Goal: Task Accomplishment & Management: Manage account settings

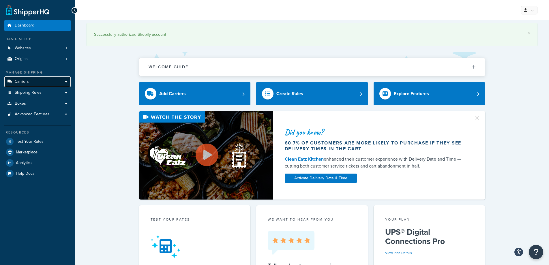
click at [37, 79] on link "Carriers" at bounding box center [37, 82] width 66 height 11
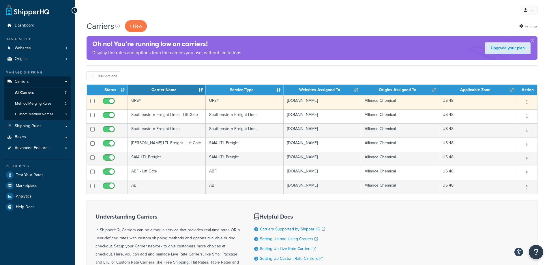
drag, startPoint x: 135, startPoint y: 100, endPoint x: 137, endPoint y: 98, distance: 3.3
click at [137, 98] on td "UPS®" at bounding box center [167, 102] width 78 height 14
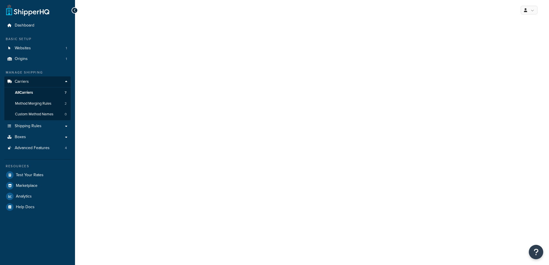
select select "ups"
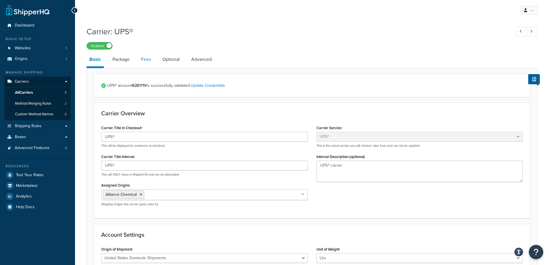
click at [144, 58] on link "Fees" at bounding box center [146, 60] width 16 height 14
select select "AFTER"
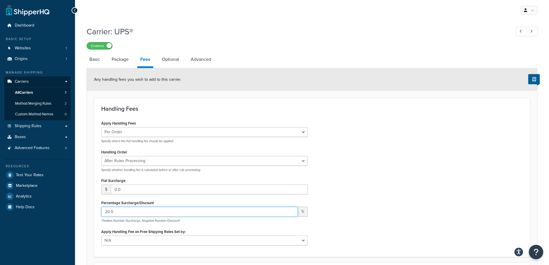
drag, startPoint x: 167, startPoint y: 215, endPoint x: 82, endPoint y: 223, distance: 85.6
click at [82, 223] on div "Carrier: UPS® Enabled Basic Package Fees Optional Advanced Any handling fees yo…" at bounding box center [312, 188] width 474 height 331
drag, startPoint x: 172, startPoint y: 215, endPoint x: 64, endPoint y: 219, distance: 107.7
click at [64, 219] on div "Dashboard Basic Setup Websites 1 Origins 1 Manage Shipping Carriers Carriers Al…" at bounding box center [274, 184] width 549 height 368
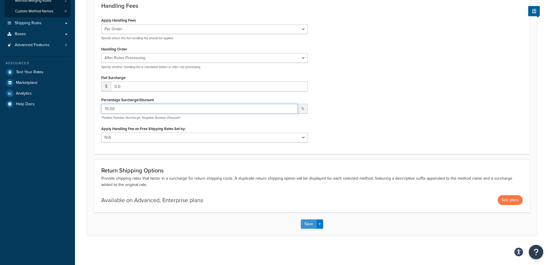
type input "15.00"
click at [307, 226] on button "Save" at bounding box center [309, 224] width 16 height 9
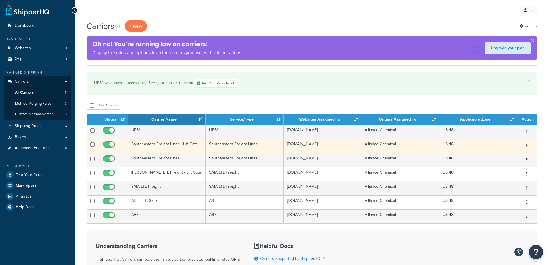
click at [169, 144] on td "Southeastern Freight Lines - Lift Gate" at bounding box center [167, 146] width 78 height 14
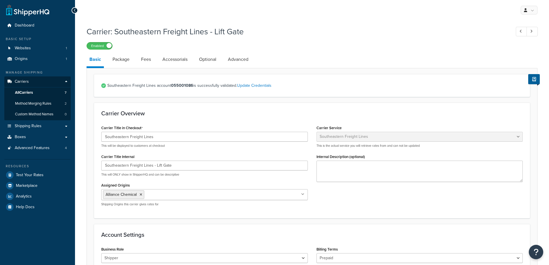
select select "seflFreight"
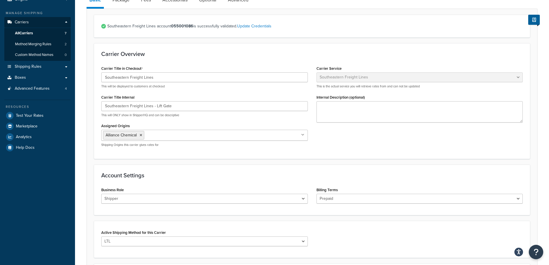
scroll to position [29, 0]
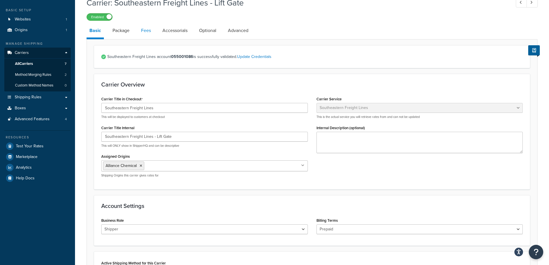
click at [150, 34] on link "Fees" at bounding box center [146, 31] width 16 height 14
select select "AFTER"
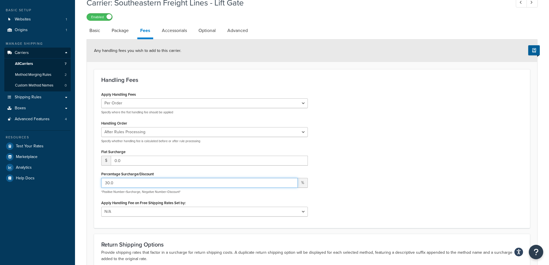
drag, startPoint x: 137, startPoint y: 184, endPoint x: 83, endPoint y: 185, distance: 54.6
click at [84, 184] on div "Carrier: Southeastern Freight Lines - Lift Gate Enabled Basic Package Fees Acce…" at bounding box center [312, 159] width 474 height 331
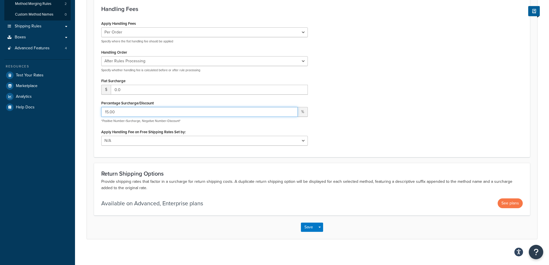
scroll to position [104, 0]
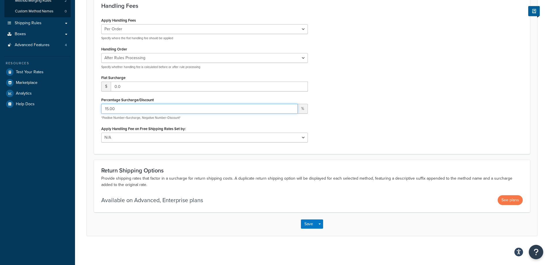
type input "15.00"
click at [297, 223] on div "Save Save Dropdown Save and Edit" at bounding box center [312, 225] width 451 height 24
click at [307, 224] on button "Save" at bounding box center [309, 224] width 16 height 9
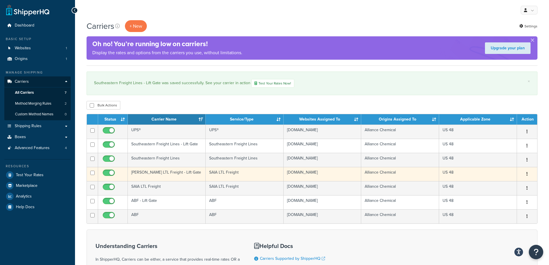
click at [157, 174] on td "[PERSON_NAME] LTL Freight - Lift Gate" at bounding box center [167, 174] width 78 height 14
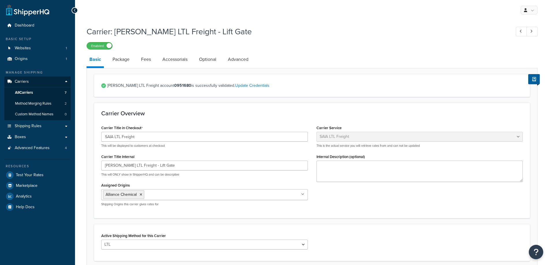
select select "saiaFreight"
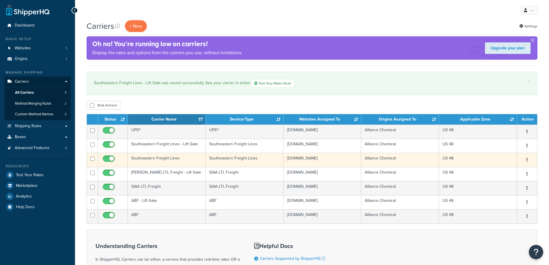
click at [166, 161] on td "Southeastern Freight Lines" at bounding box center [167, 160] width 78 height 14
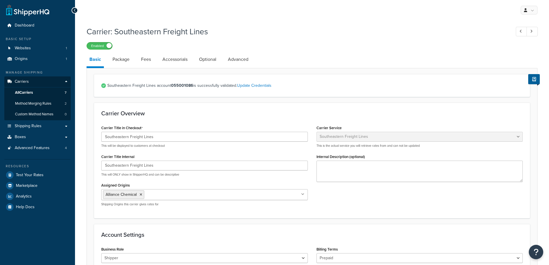
select select "seflFreight"
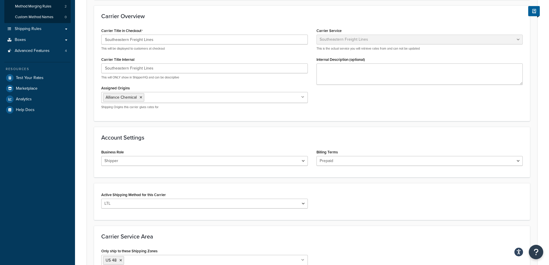
scroll to position [29, 0]
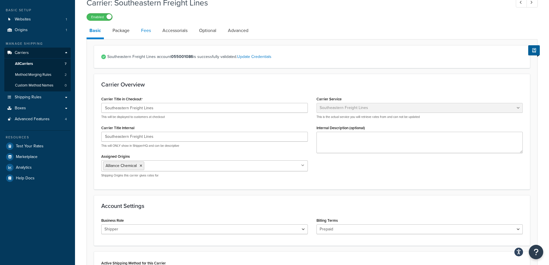
click at [151, 33] on link "Fees" at bounding box center [146, 31] width 16 height 14
select select "AFTER"
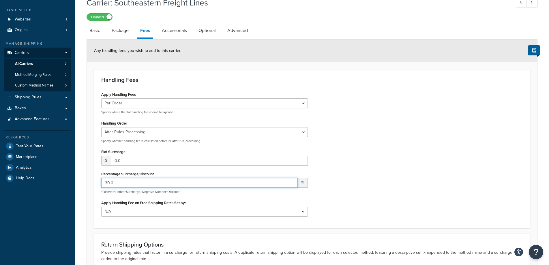
drag, startPoint x: 182, startPoint y: 183, endPoint x: 63, endPoint y: 185, distance: 119.3
click at [72, 185] on div "Dashboard Basic Setup Websites 1 Origins 1 Manage Shipping Carriers Carriers Al…" at bounding box center [274, 155] width 549 height 368
paste input "15.0"
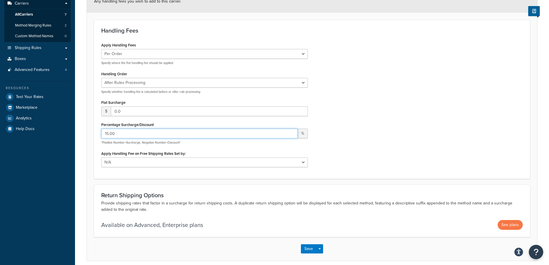
scroll to position [104, 0]
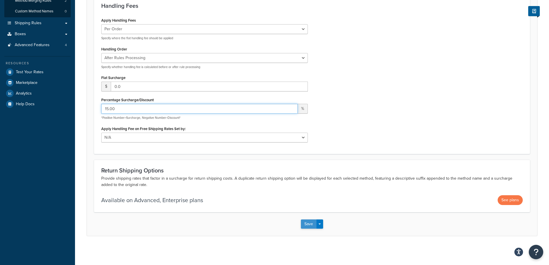
type input "15.00"
click at [311, 222] on button "Save" at bounding box center [309, 224] width 16 height 9
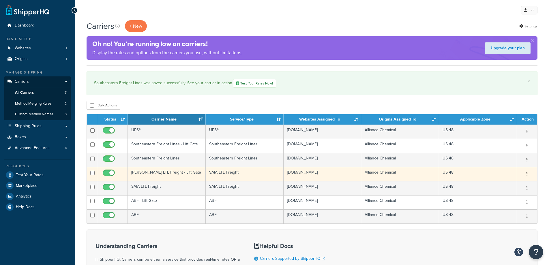
click at [149, 171] on td "SAIA LTL Freight - Lift Gate" at bounding box center [167, 174] width 78 height 14
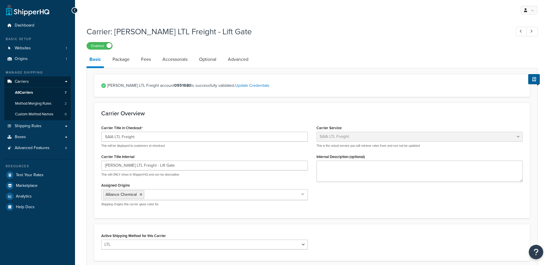
select select "saiaFreight"
click at [122, 59] on link "Package" at bounding box center [121, 60] width 23 height 14
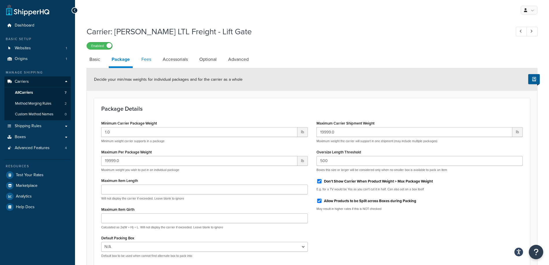
click at [148, 60] on link "Fees" at bounding box center [147, 60] width 16 height 14
select select "AFTER"
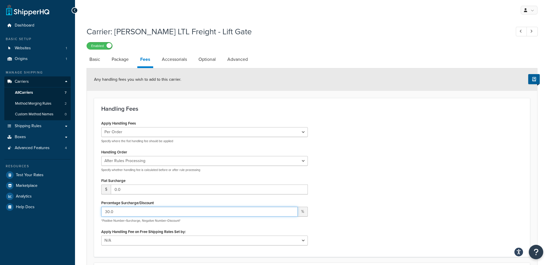
drag, startPoint x: 131, startPoint y: 210, endPoint x: 60, endPoint y: 215, distance: 70.6
click at [61, 215] on div "Dashboard Basic Setup Websites 1 Origins 1 Manage Shipping Carriers Carriers Al…" at bounding box center [274, 184] width 549 height 368
paste input "15.0"
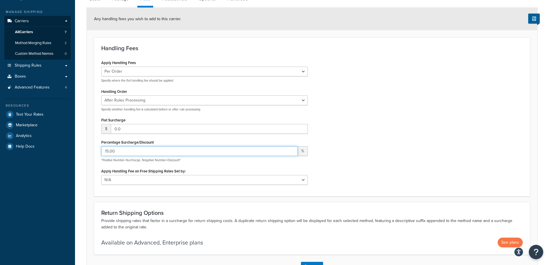
scroll to position [104, 0]
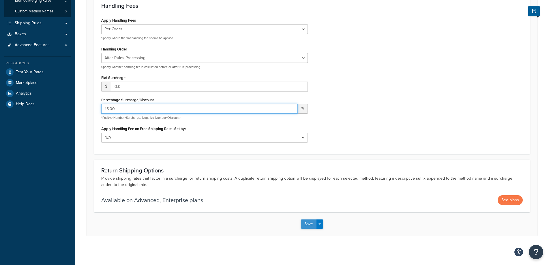
type input "15.00"
click at [301, 225] on div "Save Save Dropdown Save and Edit" at bounding box center [312, 225] width 451 height 24
click at [309, 220] on button "Save" at bounding box center [309, 224] width 16 height 9
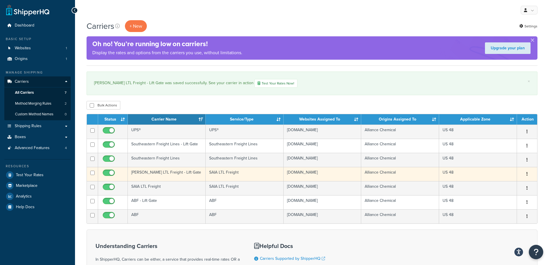
click at [155, 173] on td "[PERSON_NAME] LTL Freight - Lift Gate" at bounding box center [167, 174] width 78 height 14
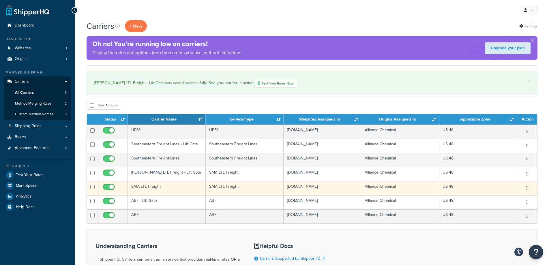
click at [154, 187] on td "SAIA LTL Freight" at bounding box center [167, 188] width 78 height 14
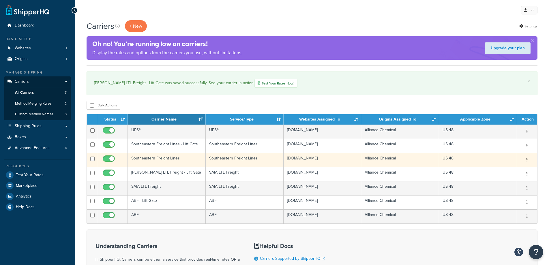
drag, startPoint x: 148, startPoint y: 188, endPoint x: 325, endPoint y: 156, distance: 179.5
click at [148, 188] on td "SAIA LTL Freight" at bounding box center [167, 188] width 78 height 14
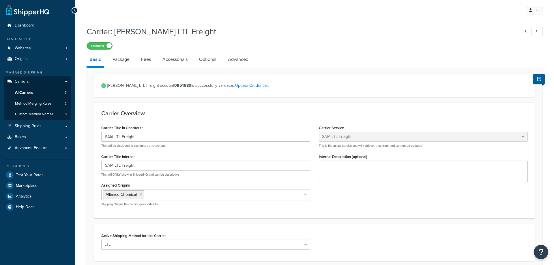
select select "saiaFreight"
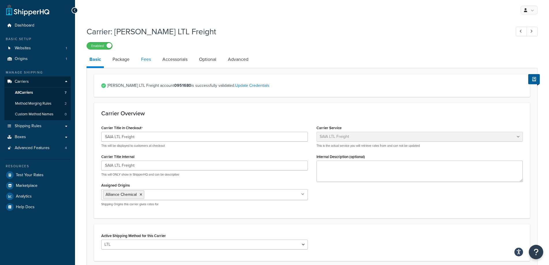
click at [154, 61] on li "Fees" at bounding box center [148, 60] width 21 height 14
click at [150, 61] on link "Fees" at bounding box center [146, 60] width 16 height 14
select select "AFTER"
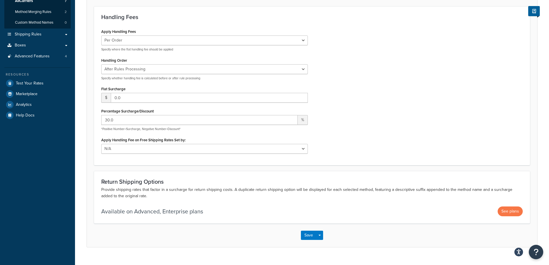
scroll to position [104, 0]
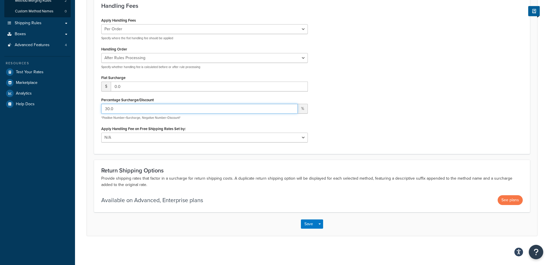
drag, startPoint x: 135, startPoint y: 108, endPoint x: 63, endPoint y: 109, distance: 71.9
click at [40, 110] on div "Dashboard Basic Setup Websites 1 Origins 1 Manage Shipping Carriers Carriers Al…" at bounding box center [274, 81] width 549 height 368
paste input "15.0"
type input "15.00"
click at [307, 226] on button "Save" at bounding box center [309, 224] width 16 height 9
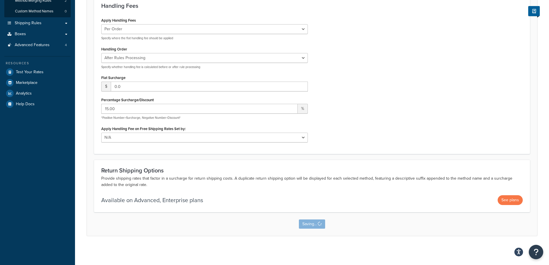
scroll to position [0, 0]
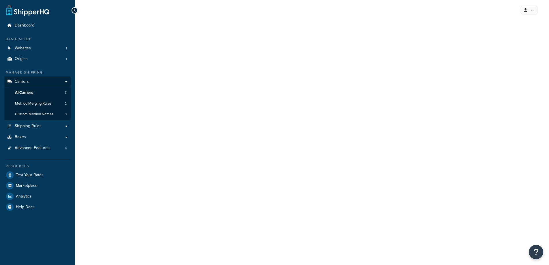
select select "saiaFreight"
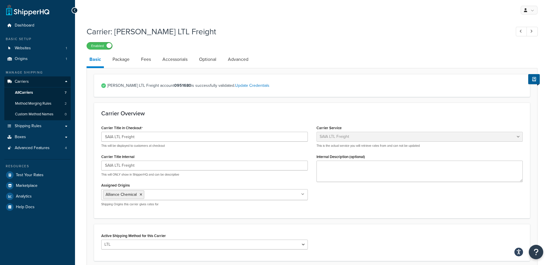
click at [135, 59] on li "Package" at bounding box center [124, 60] width 29 height 14
click at [146, 58] on link "Fees" at bounding box center [146, 60] width 16 height 14
select select "AFTER"
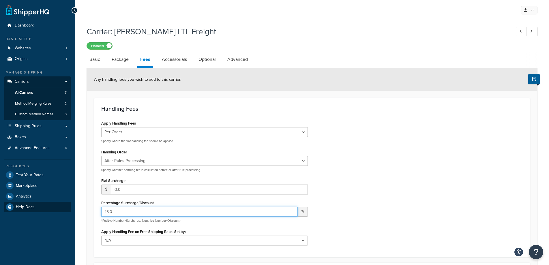
drag, startPoint x: 129, startPoint y: 211, endPoint x: 55, endPoint y: 211, distance: 73.9
click at [55, 211] on div "Dashboard Basic Setup Websites 1 Origins 1 Manage Shipping Carriers Carriers Al…" at bounding box center [274, 184] width 549 height 368
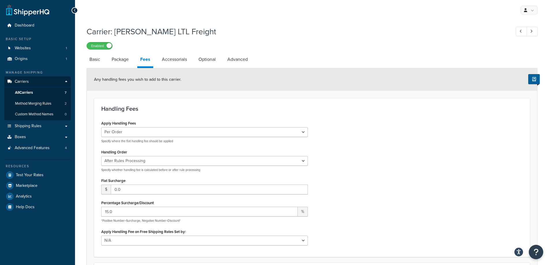
select select "saiaFreight"
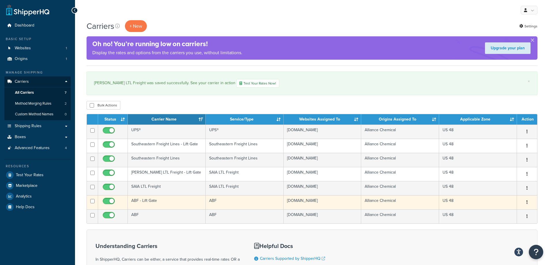
click at [146, 202] on td "ABF - Lift Gate" at bounding box center [167, 202] width 78 height 14
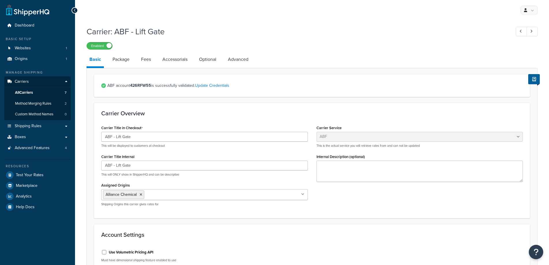
select select "abfFreight"
drag, startPoint x: 137, startPoint y: 61, endPoint x: 143, endPoint y: 65, distance: 6.8
click at [137, 61] on li "Package" at bounding box center [124, 60] width 29 height 14
click at [150, 61] on link "Fees" at bounding box center [146, 60] width 16 height 14
select select "AFTER"
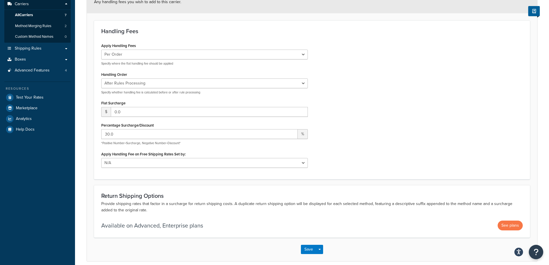
scroll to position [104, 0]
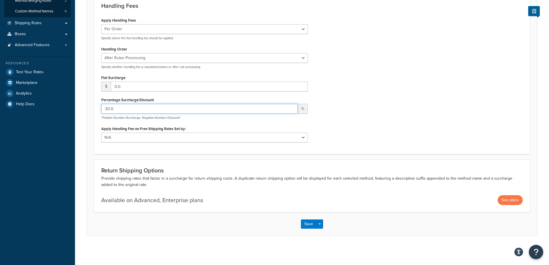
drag, startPoint x: 100, startPoint y: 114, endPoint x: 52, endPoint y: 115, distance: 47.9
click at [64, 115] on div "Dashboard Basic Setup Websites 1 Origins 1 Manage Shipping Carriers Carriers Al…" at bounding box center [274, 81] width 549 height 368
paste input "15.0"
type input "15.00"
click at [303, 225] on button "Save" at bounding box center [309, 224] width 16 height 9
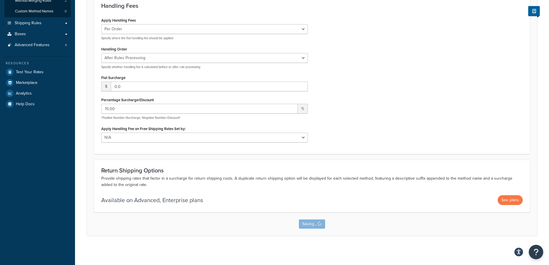
scroll to position [0, 0]
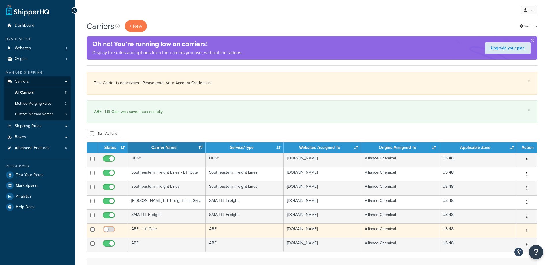
click at [108, 228] on input "checkbox" at bounding box center [110, 231] width 16 height 7
checkbox input "true"
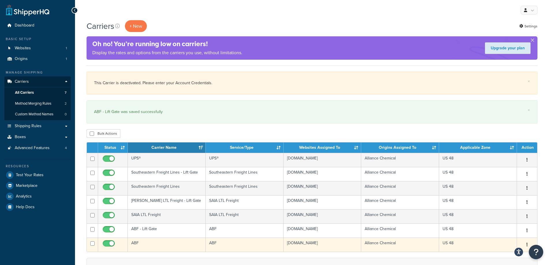
click at [135, 243] on td "ABF" at bounding box center [167, 245] width 78 height 14
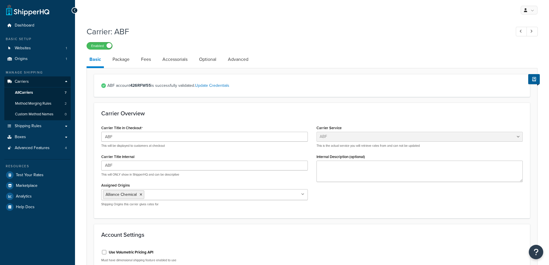
select select "abfFreight"
click at [121, 60] on link "Package" at bounding box center [121, 60] width 23 height 14
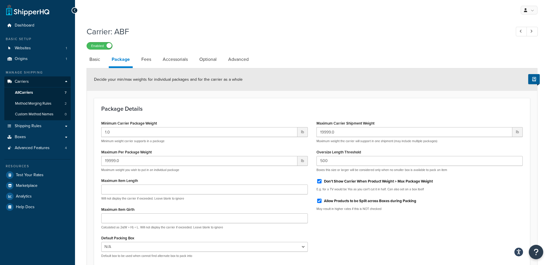
click at [159, 57] on li "Fees" at bounding box center [149, 60] width 21 height 14
click at [150, 60] on link "Fees" at bounding box center [147, 60] width 16 height 14
select select "AFTER"
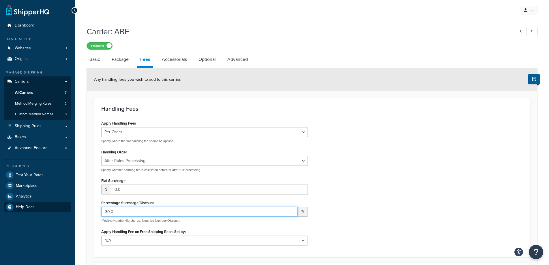
drag, startPoint x: 135, startPoint y: 215, endPoint x: 49, endPoint y: 212, distance: 86.4
click at [48, 212] on div "Dashboard Basic Setup Websites 1 Origins 1 Manage Shipping Carriers Carriers Al…" at bounding box center [274, 184] width 549 height 368
paste input "15.0"
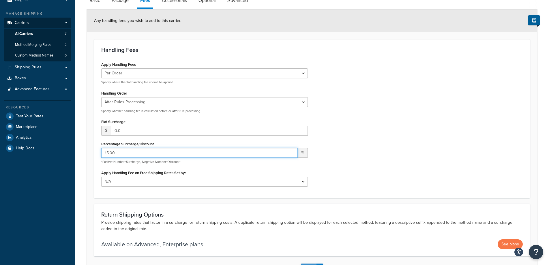
scroll to position [104, 0]
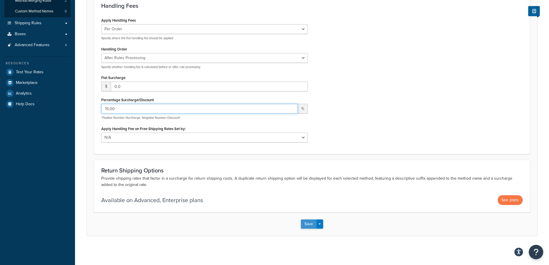
type input "15.00"
click at [305, 224] on button "Save" at bounding box center [309, 224] width 16 height 9
